Goal: Navigation & Orientation: Find specific page/section

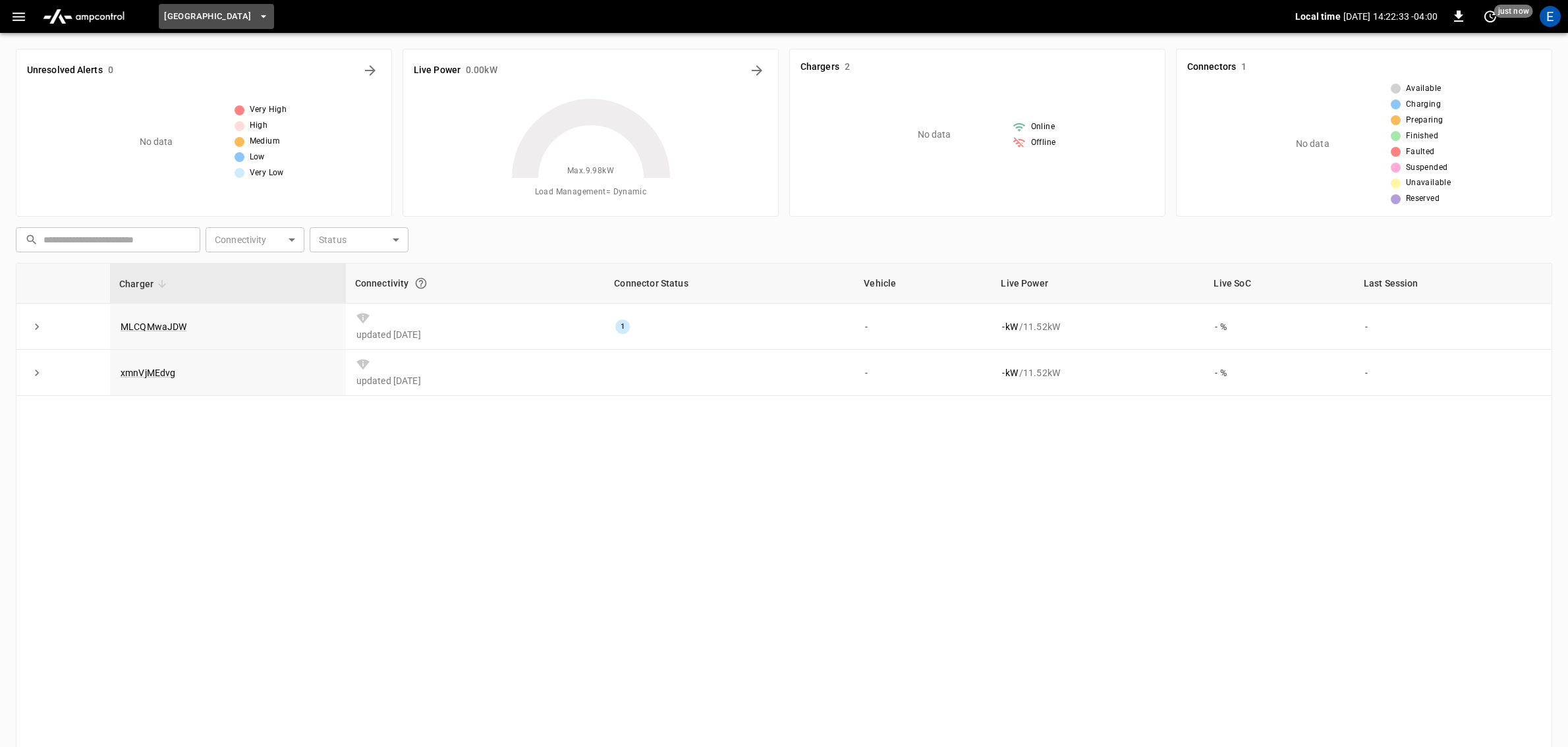
click at [270, 14] on icon "button" at bounding box center [264, 17] width 14 height 14
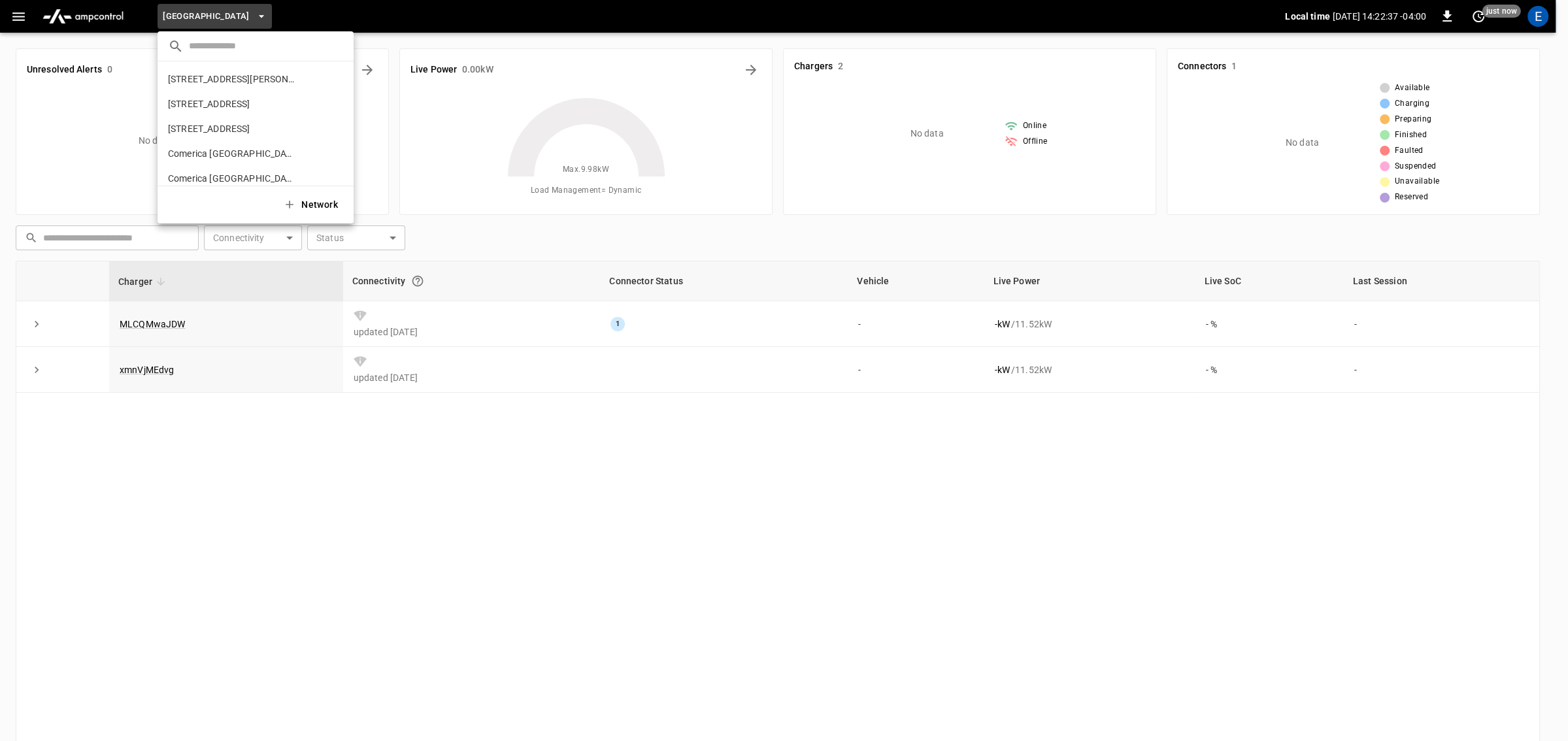
click at [10, 19] on div at bounding box center [784, 370] width 1568 height 741
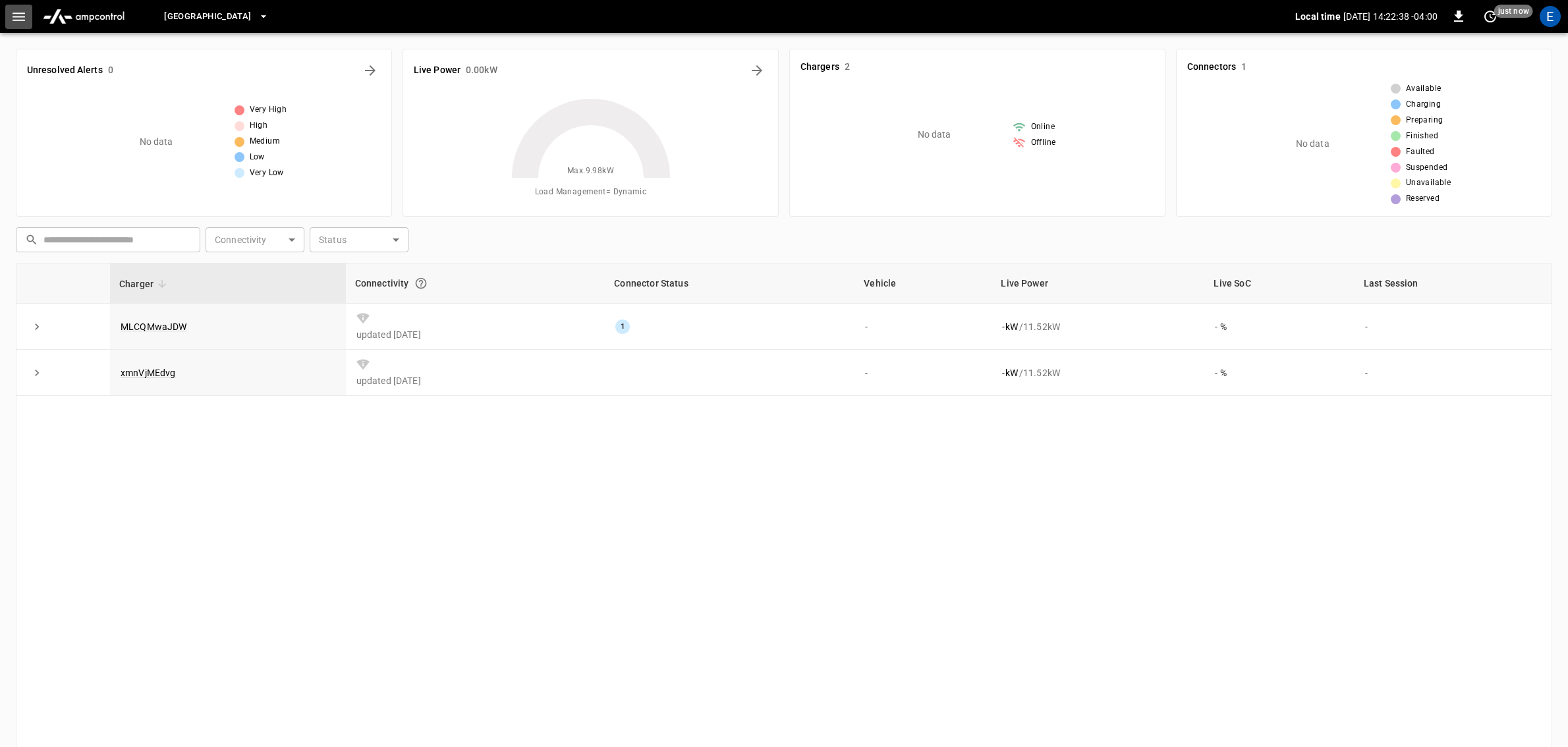
click at [14, 21] on icon "button" at bounding box center [18, 16] width 16 height 16
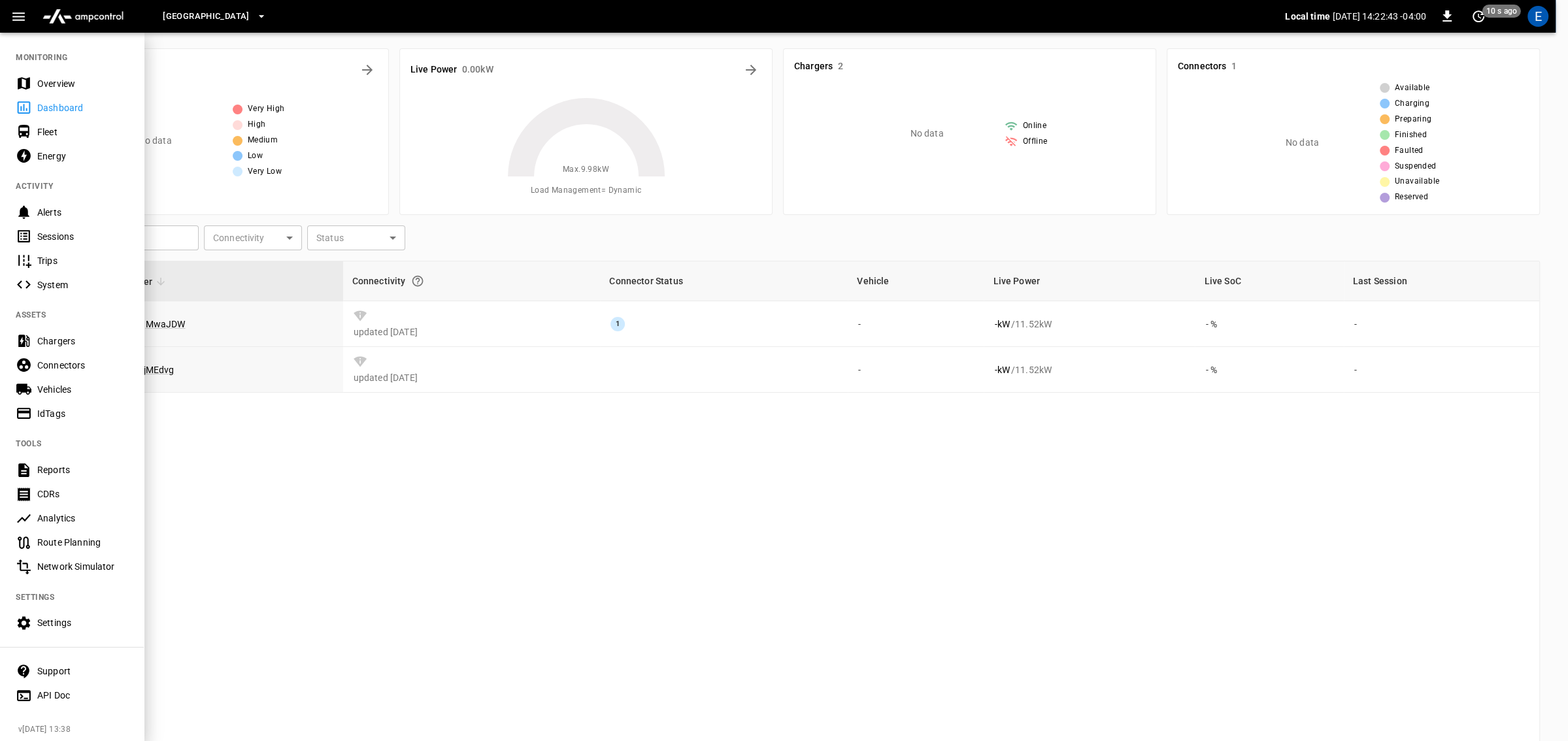
click at [79, 342] on div "Chargers" at bounding box center [83, 341] width 91 height 13
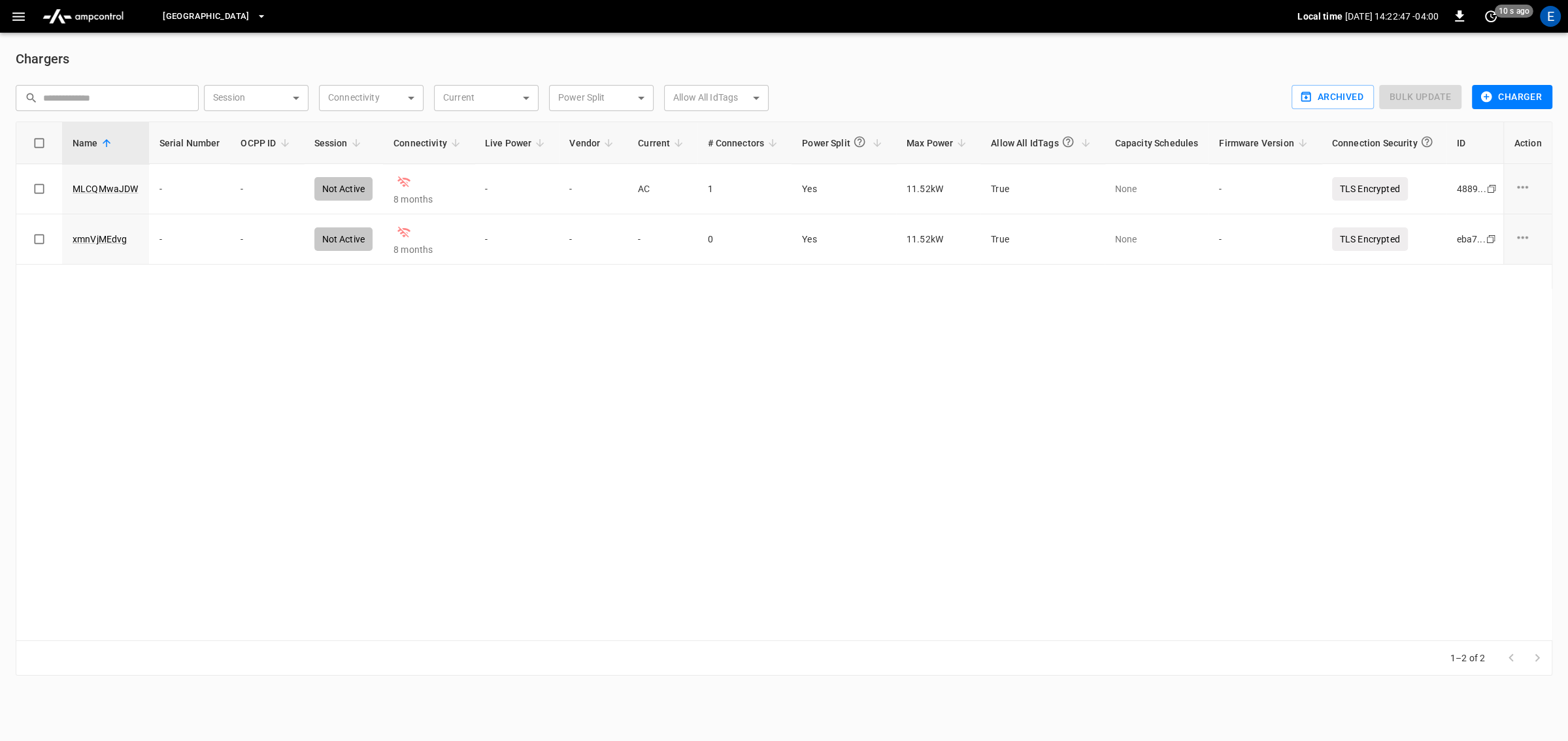
click at [268, 18] on icon "button" at bounding box center [262, 17] width 13 height 13
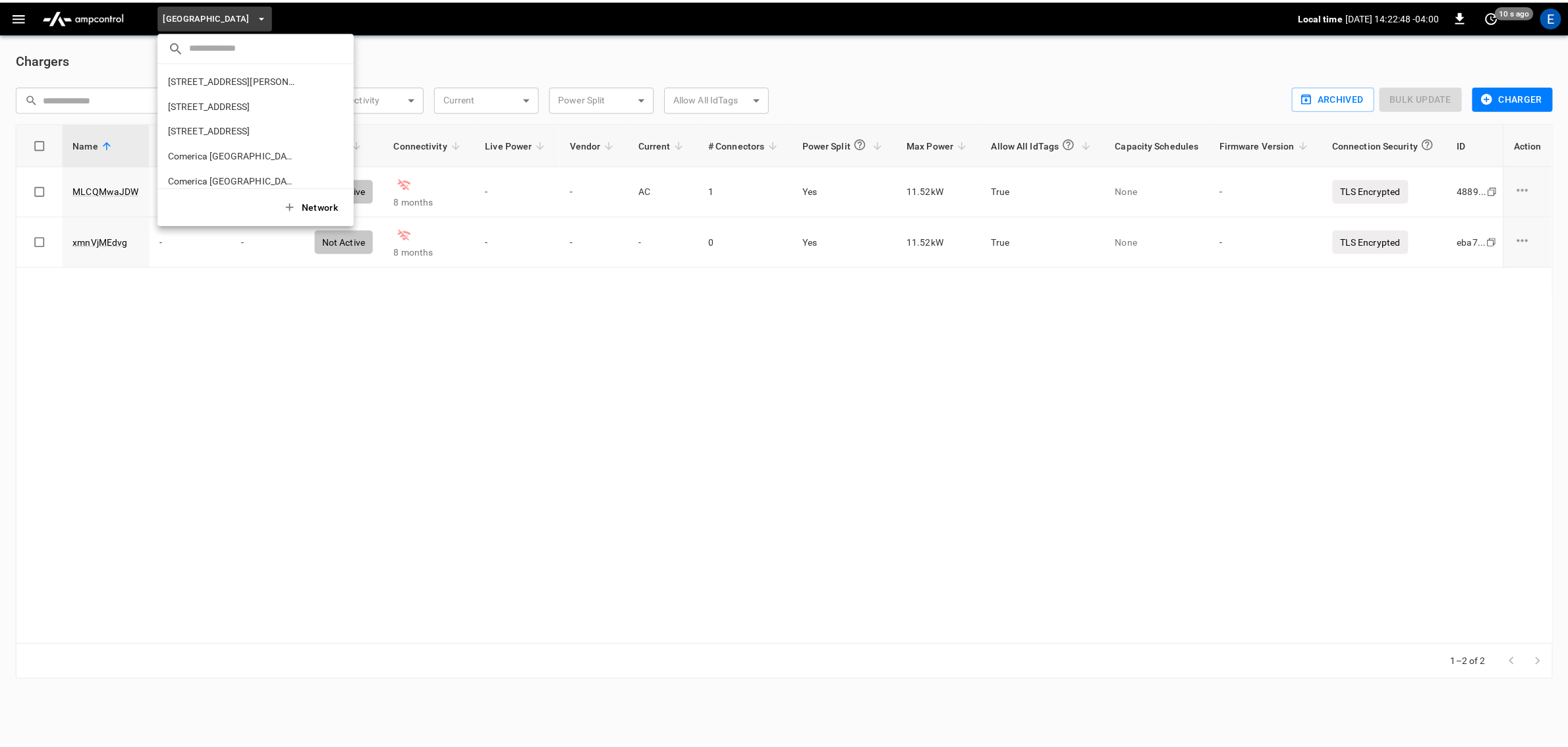
scroll to position [747, 0]
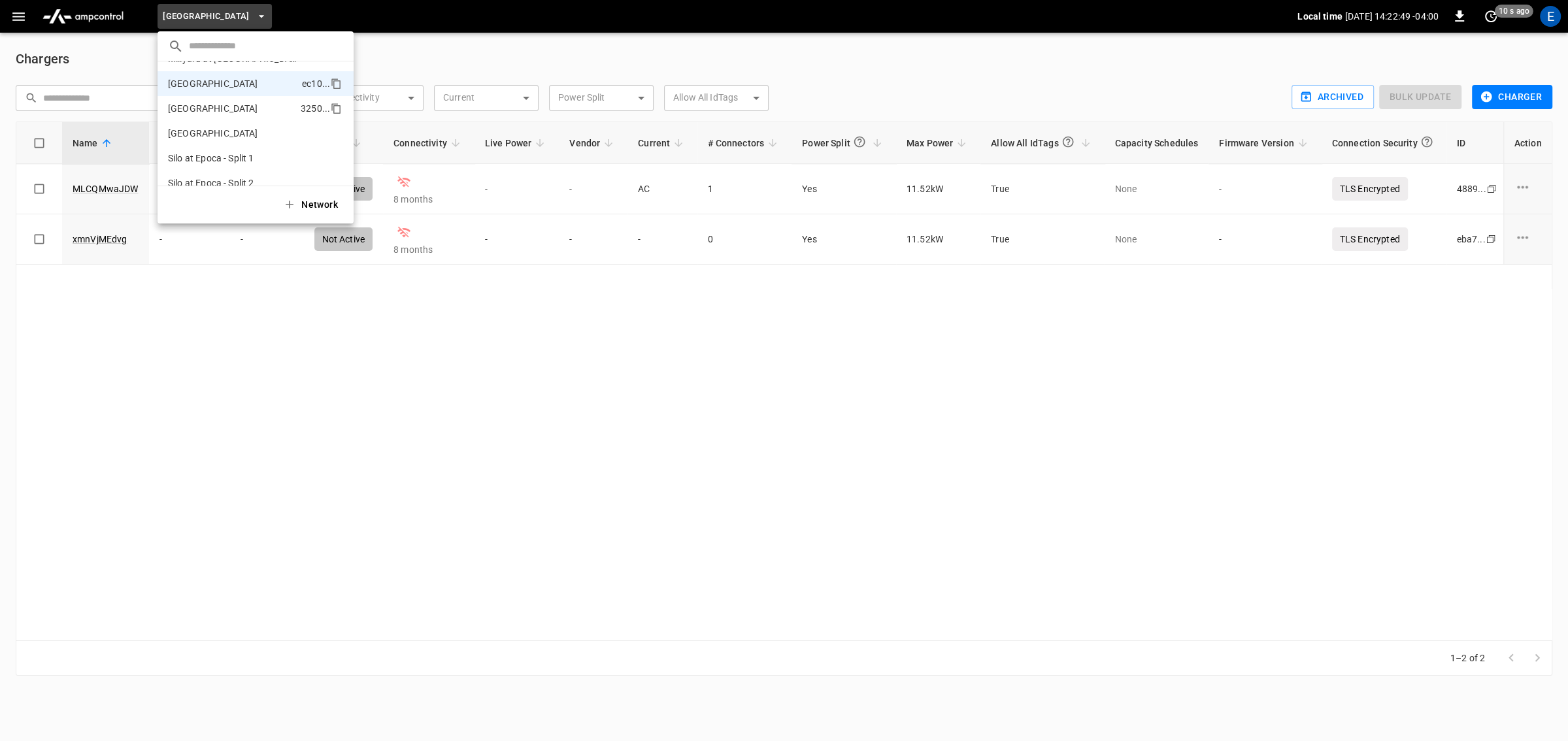
click at [259, 106] on p "[GEOGRAPHIC_DATA]" at bounding box center [213, 109] width 90 height 13
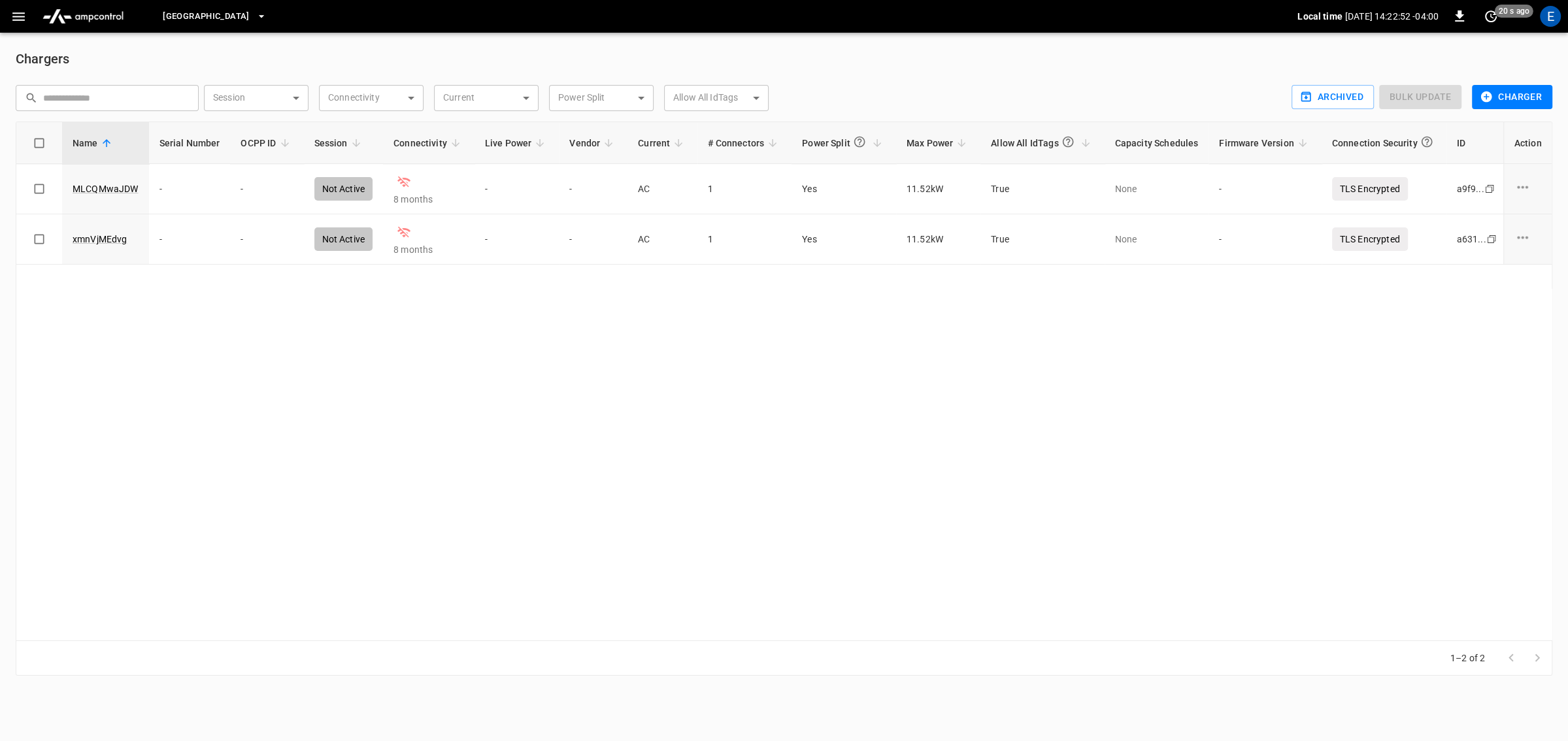
click at [24, 17] on icon "button" at bounding box center [18, 16] width 16 height 16
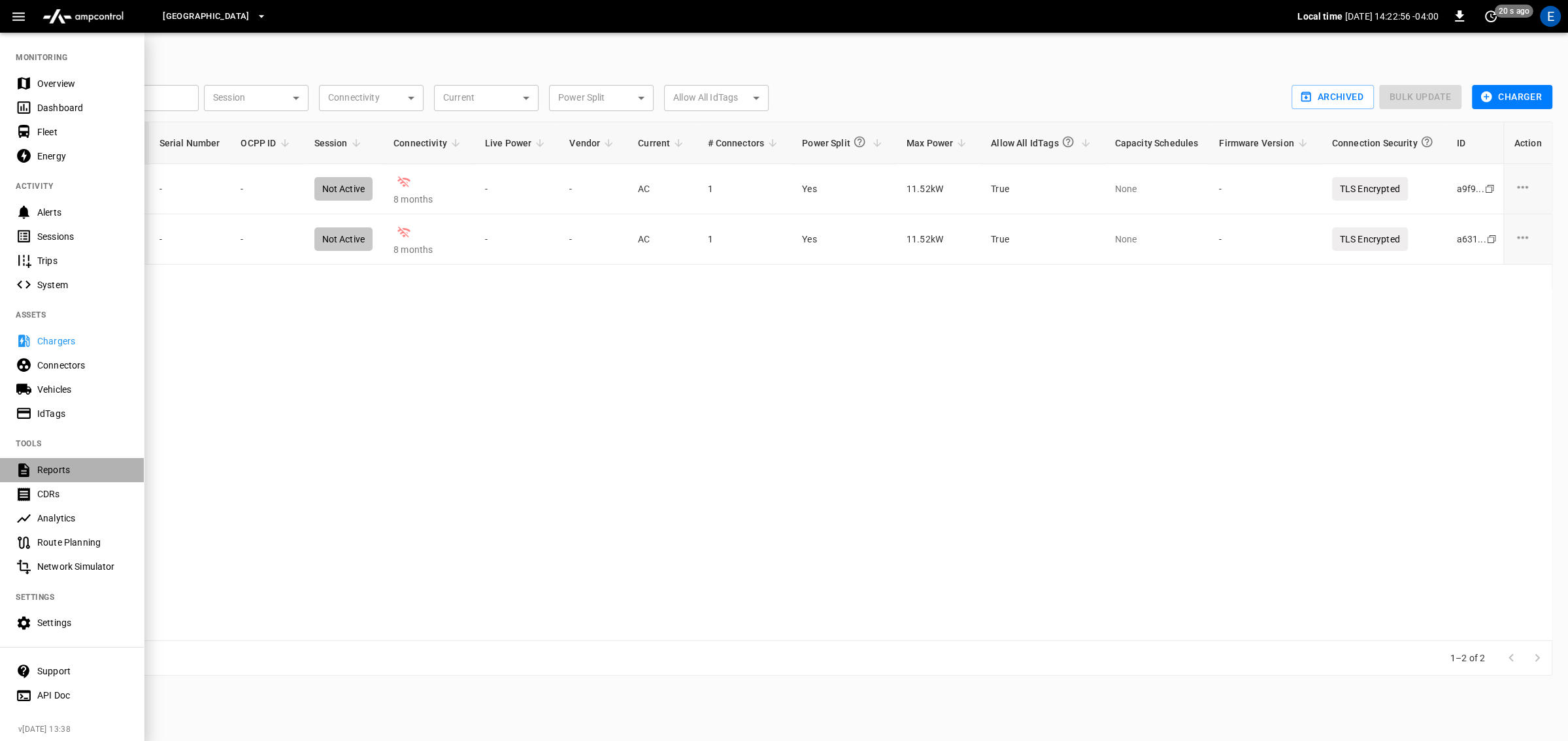
click at [80, 476] on div "Reports" at bounding box center [83, 470] width 91 height 13
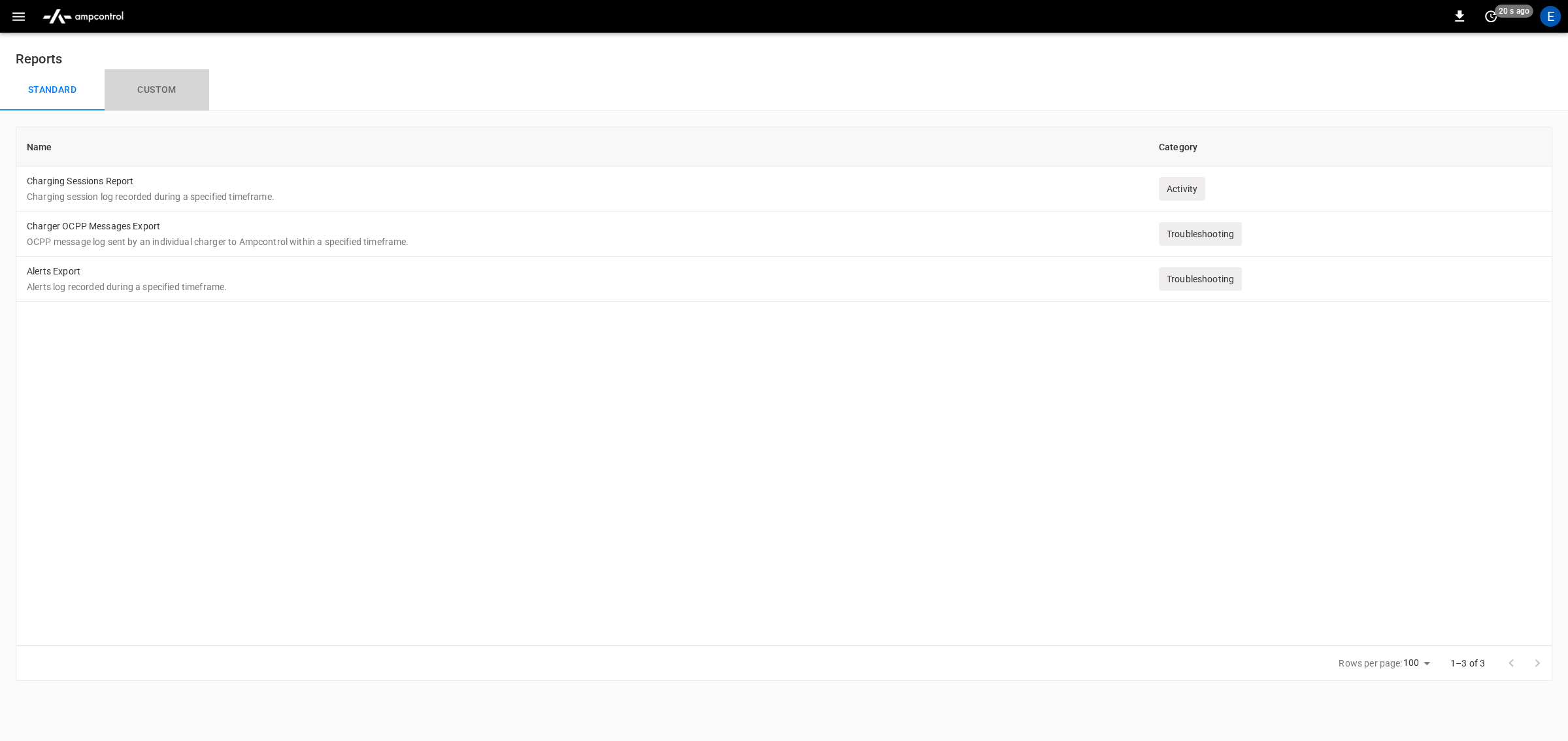
click at [166, 86] on button "Custom" at bounding box center [157, 90] width 104 height 42
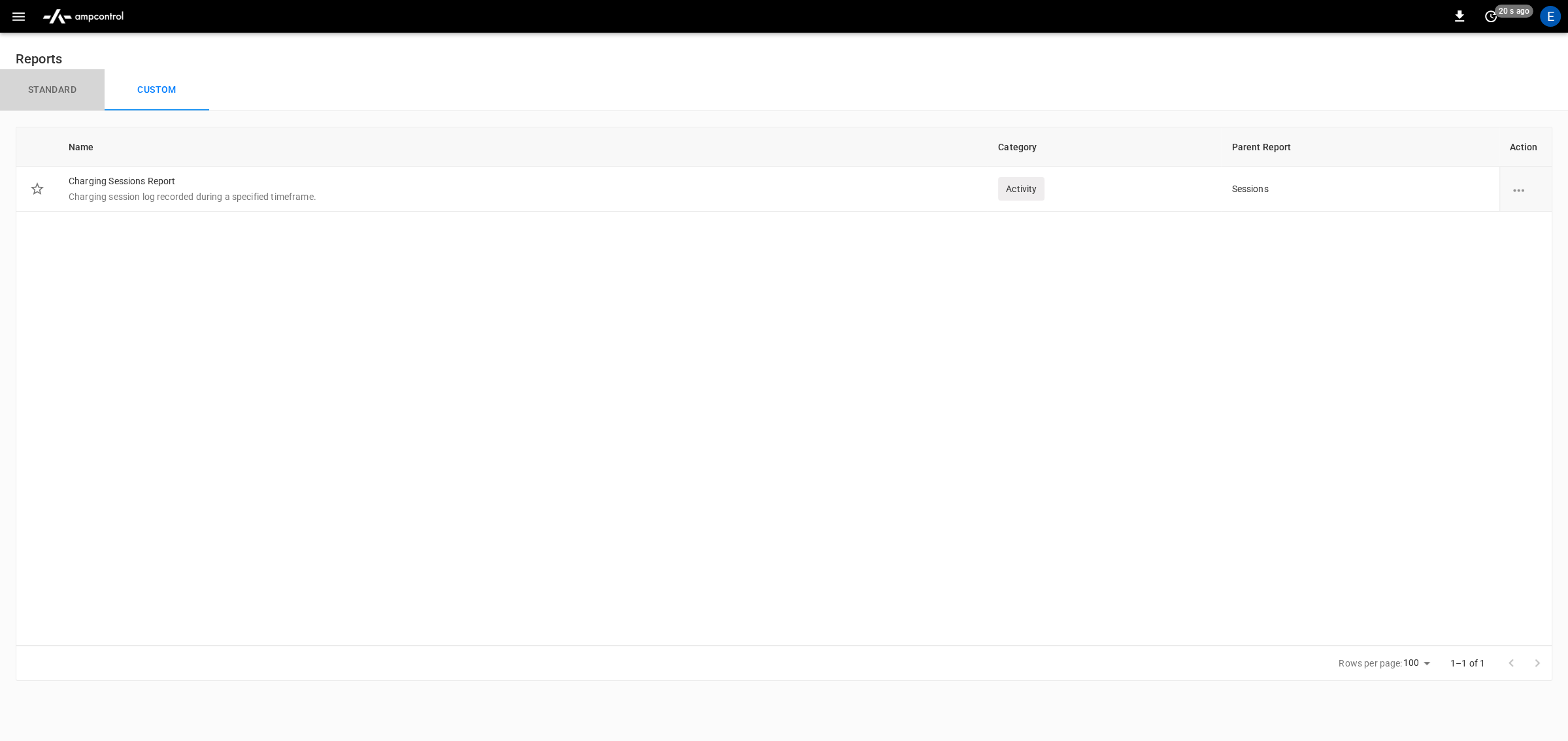
click at [85, 83] on button "Standard" at bounding box center [52, 90] width 104 height 42
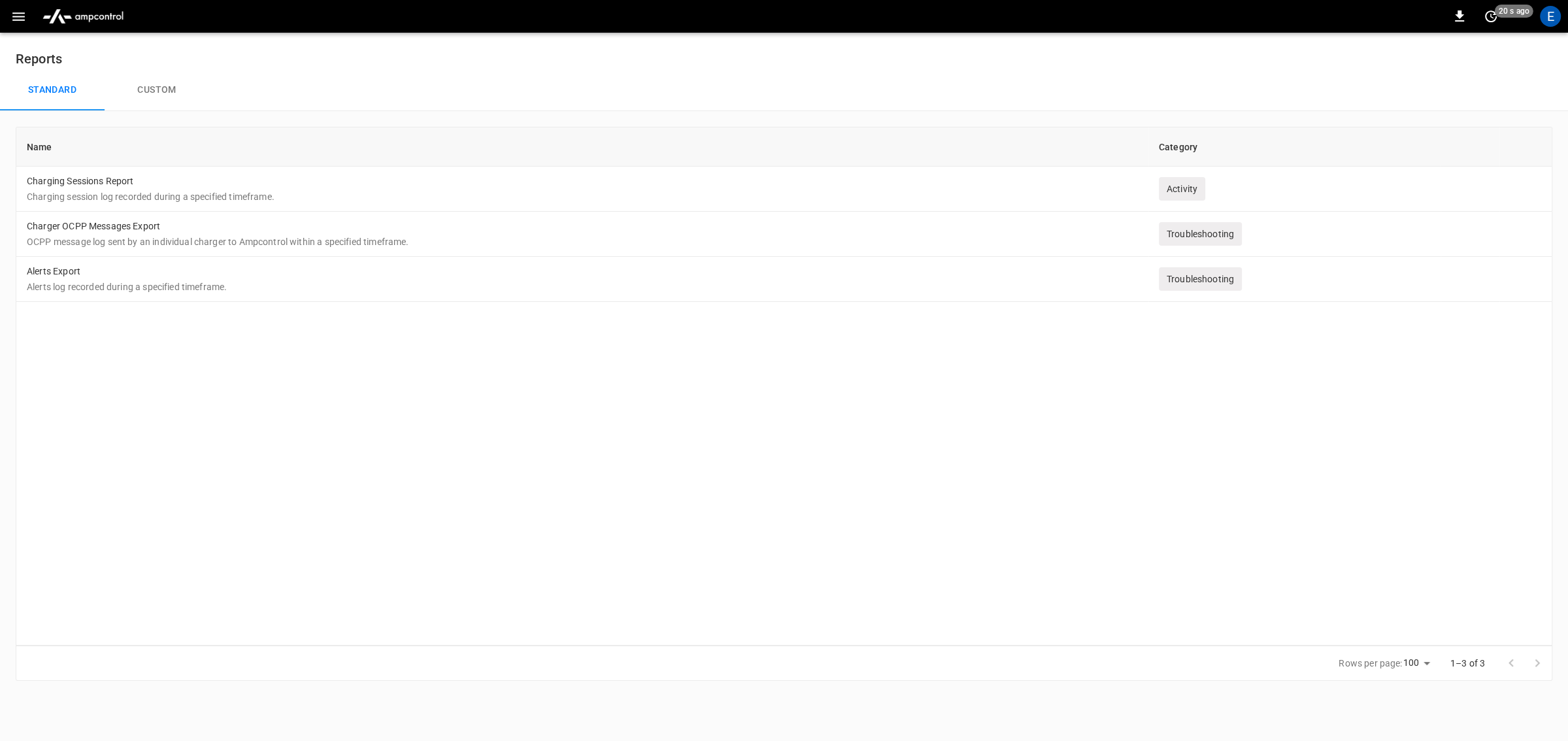
click at [25, 15] on icon "button" at bounding box center [18, 16] width 16 height 16
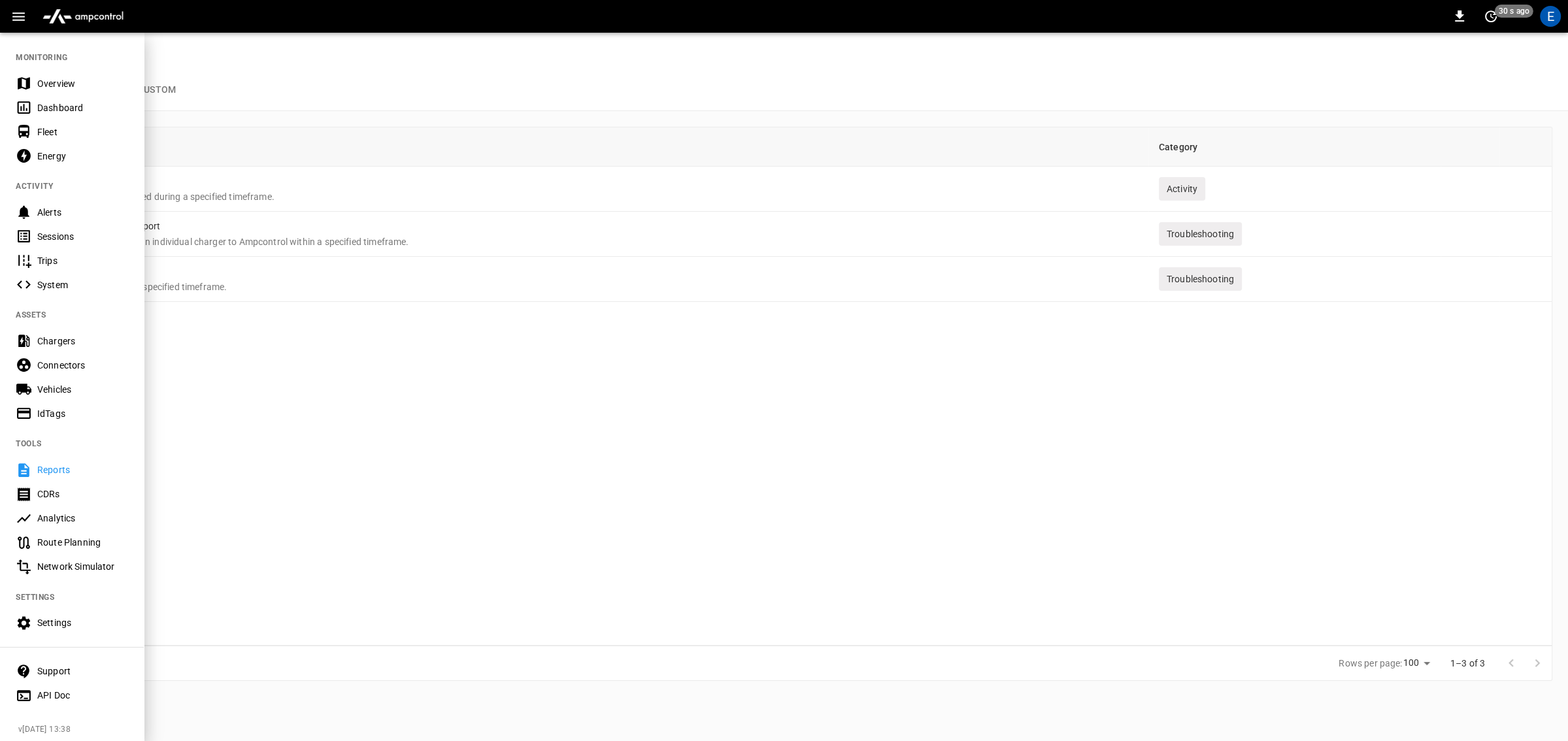
click at [73, 109] on div "Dashboard" at bounding box center [83, 108] width 91 height 13
